Goal: Use online tool/utility: Utilize a website feature to perform a specific function

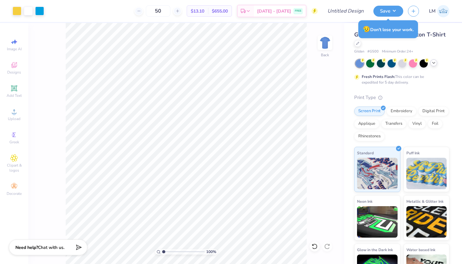
click at [433, 64] on icon at bounding box center [433, 62] width 5 height 5
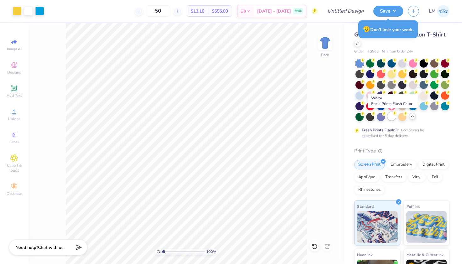
click at [394, 117] on div at bounding box center [392, 116] width 8 height 8
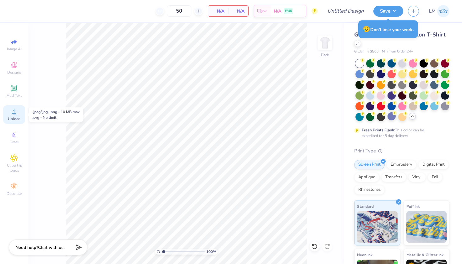
click at [16, 113] on icon at bounding box center [14, 112] width 8 height 8
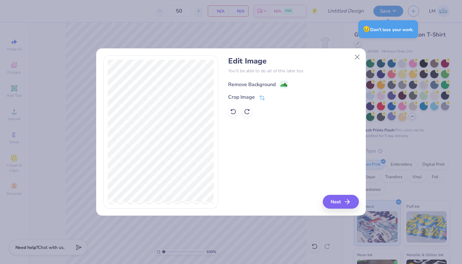
click at [252, 81] on div "Remove Background" at bounding box center [251, 85] width 47 height 8
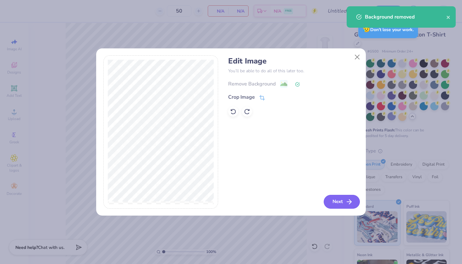
click at [346, 202] on icon "button" at bounding box center [350, 202] width 8 height 8
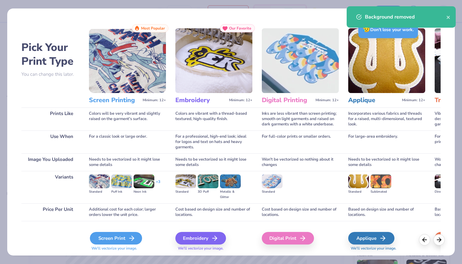
click at [111, 241] on div "Screen Print" at bounding box center [116, 238] width 52 height 13
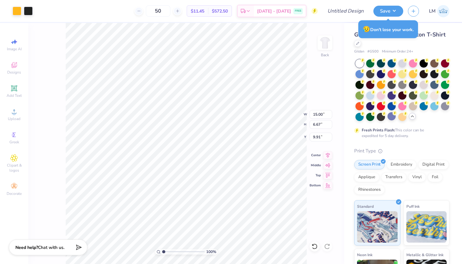
type input "5.16"
type input "2.30"
type input "2.75"
click at [31, 11] on div at bounding box center [28, 10] width 9 height 9
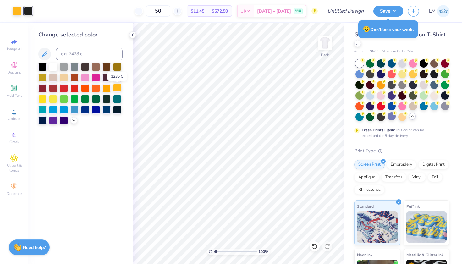
click at [117, 89] on div at bounding box center [117, 88] width 8 height 8
click at [29, 9] on div at bounding box center [28, 10] width 9 height 9
click at [116, 88] on div at bounding box center [117, 88] width 8 height 8
click at [30, 11] on div at bounding box center [28, 10] width 9 height 9
click at [115, 90] on div at bounding box center [117, 88] width 8 height 8
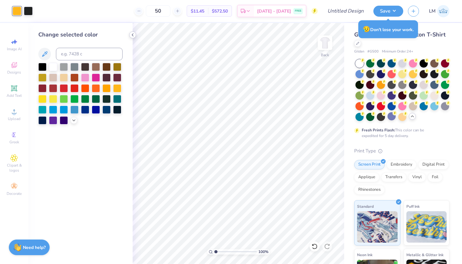
click at [132, 34] on icon at bounding box center [132, 34] width 5 height 5
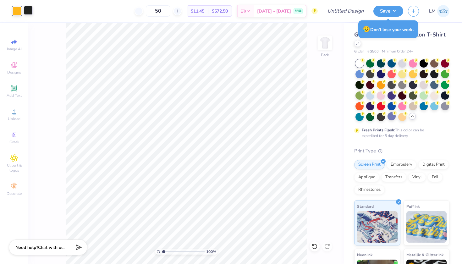
click at [30, 13] on div at bounding box center [28, 10] width 9 height 9
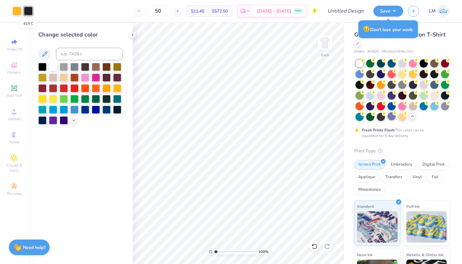
click at [30, 11] on div at bounding box center [28, 11] width 9 height 9
drag, startPoint x: 215, startPoint y: 252, endPoint x: 234, endPoint y: 252, distance: 18.2
click at [234, 252] on input "range" at bounding box center [235, 252] width 42 height 6
drag, startPoint x: 233, startPoint y: 251, endPoint x: 215, endPoint y: 245, distance: 19.3
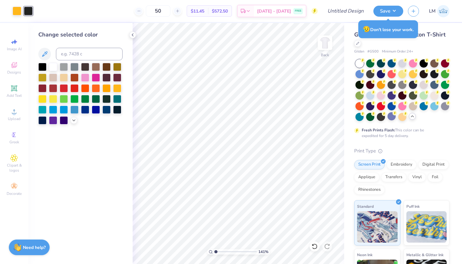
type input "1"
click at [215, 245] on div "141 %" at bounding box center [238, 143] width 241 height 241
click at [134, 35] on icon at bounding box center [132, 34] width 5 height 5
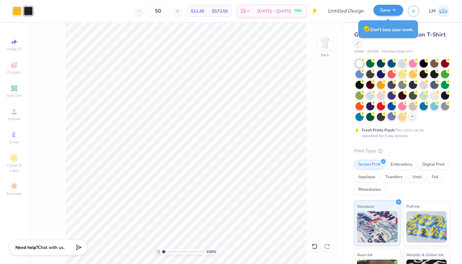
click at [391, 10] on button "Save" at bounding box center [388, 10] width 30 height 11
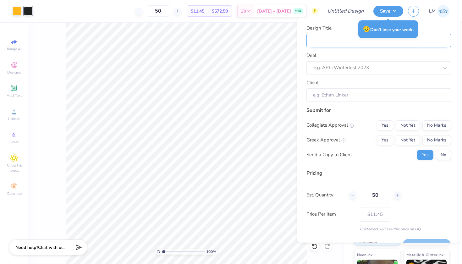
click at [323, 40] on input "Design Title" at bounding box center [379, 41] width 145 height 14
type input "s"
type input "si"
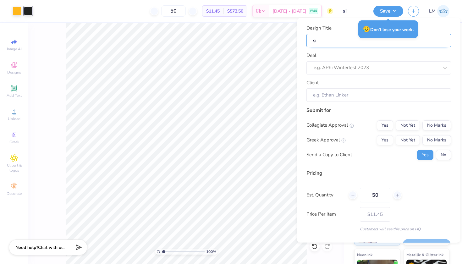
type input "sig"
type input "sigc"
type input "sigch"
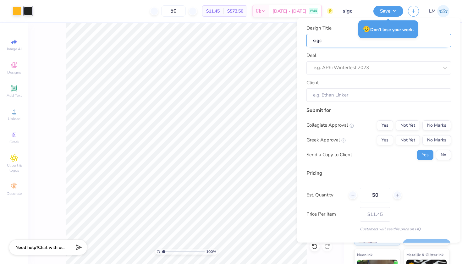
type input "sigch"
type input "sigchi"
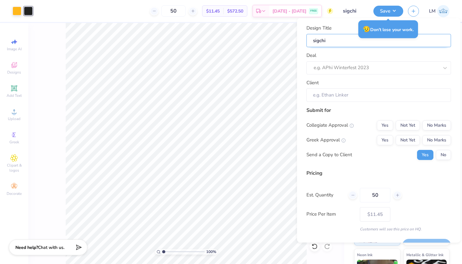
type input "sigchi f"
type input "sigchi fa"
type input "[PERSON_NAME]"
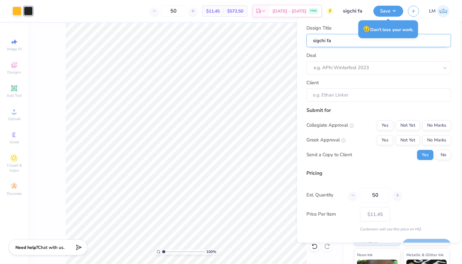
type input "[PERSON_NAME]"
type input "sigchi fall"
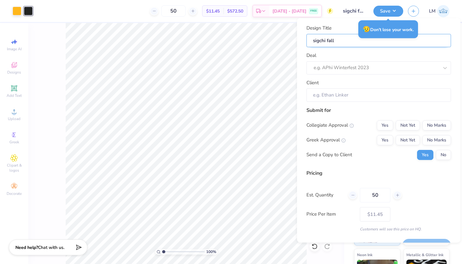
type input "sigchi fall 2"
type input "sigchi fall 20"
type input "sigchi fall 202"
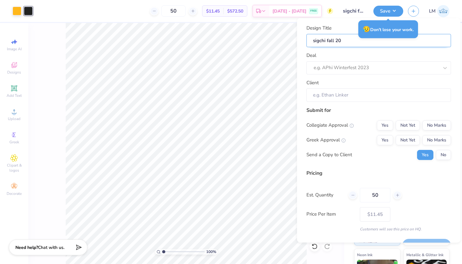
type input "sigchi fall 202"
type input "sigchi fall 2025"
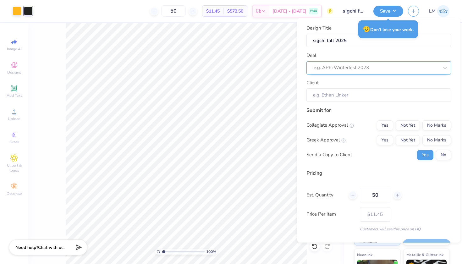
click at [347, 65] on div "e.g. APhi Winterfest 2023" at bounding box center [376, 67] width 125 height 7
click at [348, 81] on div "sig chi recruitment" at bounding box center [379, 84] width 140 height 10
type input "sig"
type input "[PERSON_NAME]"
click at [438, 126] on button "No Marks" at bounding box center [437, 125] width 29 height 10
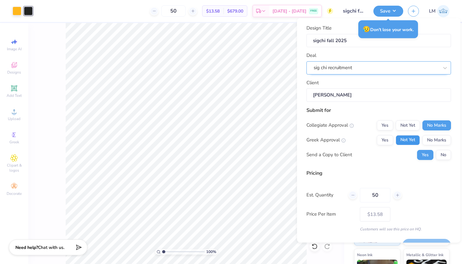
click at [414, 137] on button "Not Yet" at bounding box center [408, 140] width 24 height 10
click at [438, 156] on button "No" at bounding box center [443, 155] width 15 height 10
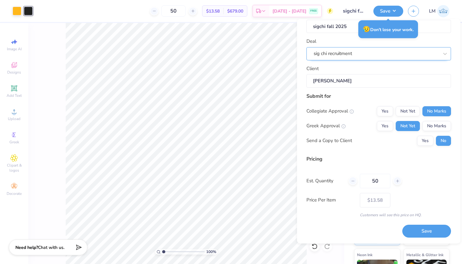
scroll to position [15, 0]
click at [423, 233] on button "Save" at bounding box center [426, 231] width 49 height 13
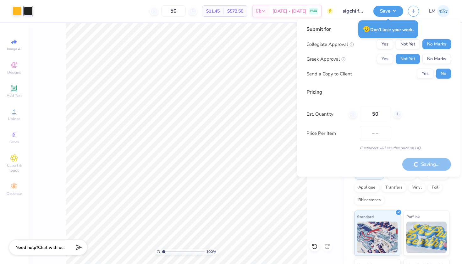
type input "$13.58"
